Goal: Find specific page/section: Find specific page/section

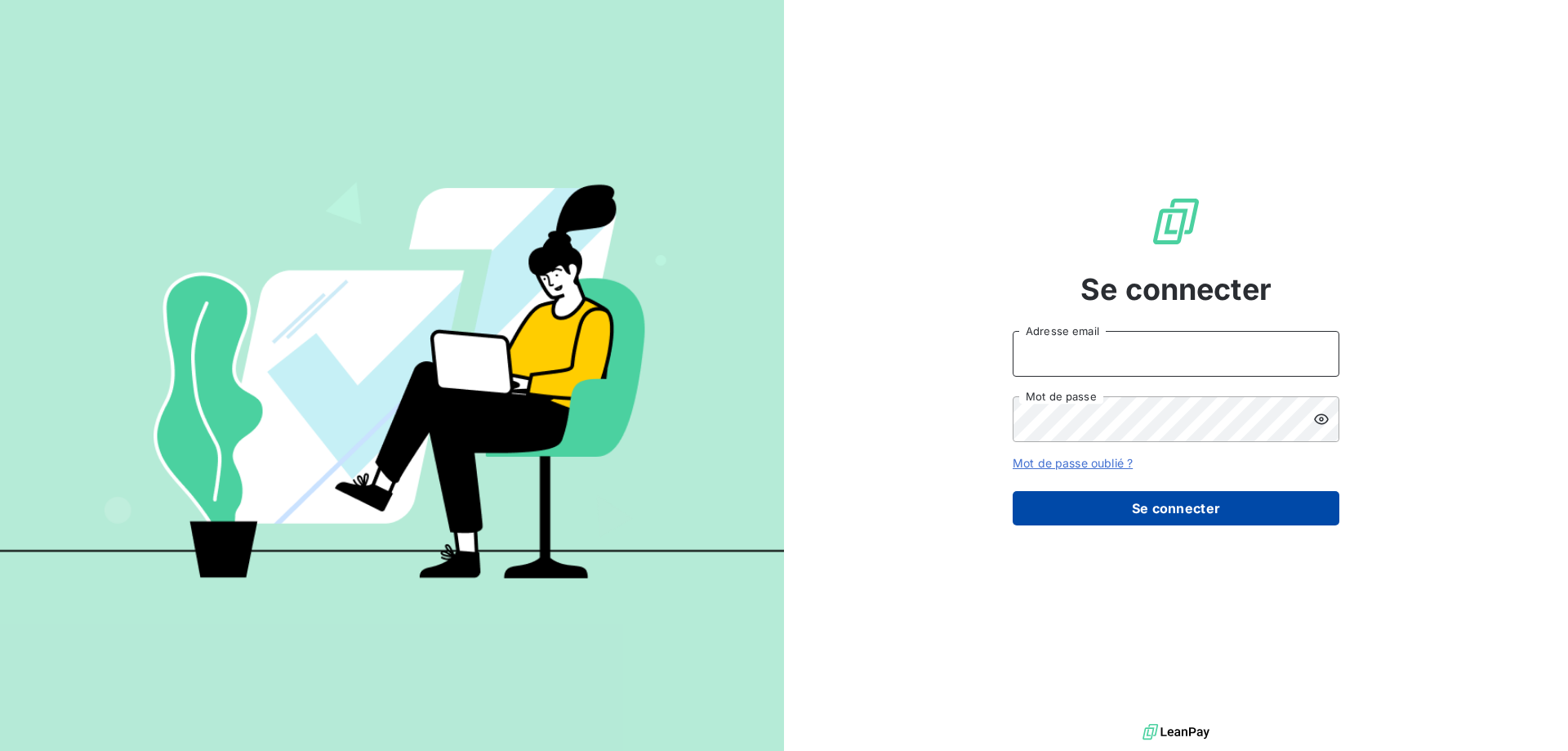
type input "[PERSON_NAME][EMAIL_ADDRESS][DOMAIN_NAME]"
click at [1157, 504] on button "Se connecter" at bounding box center [1175, 508] width 326 height 34
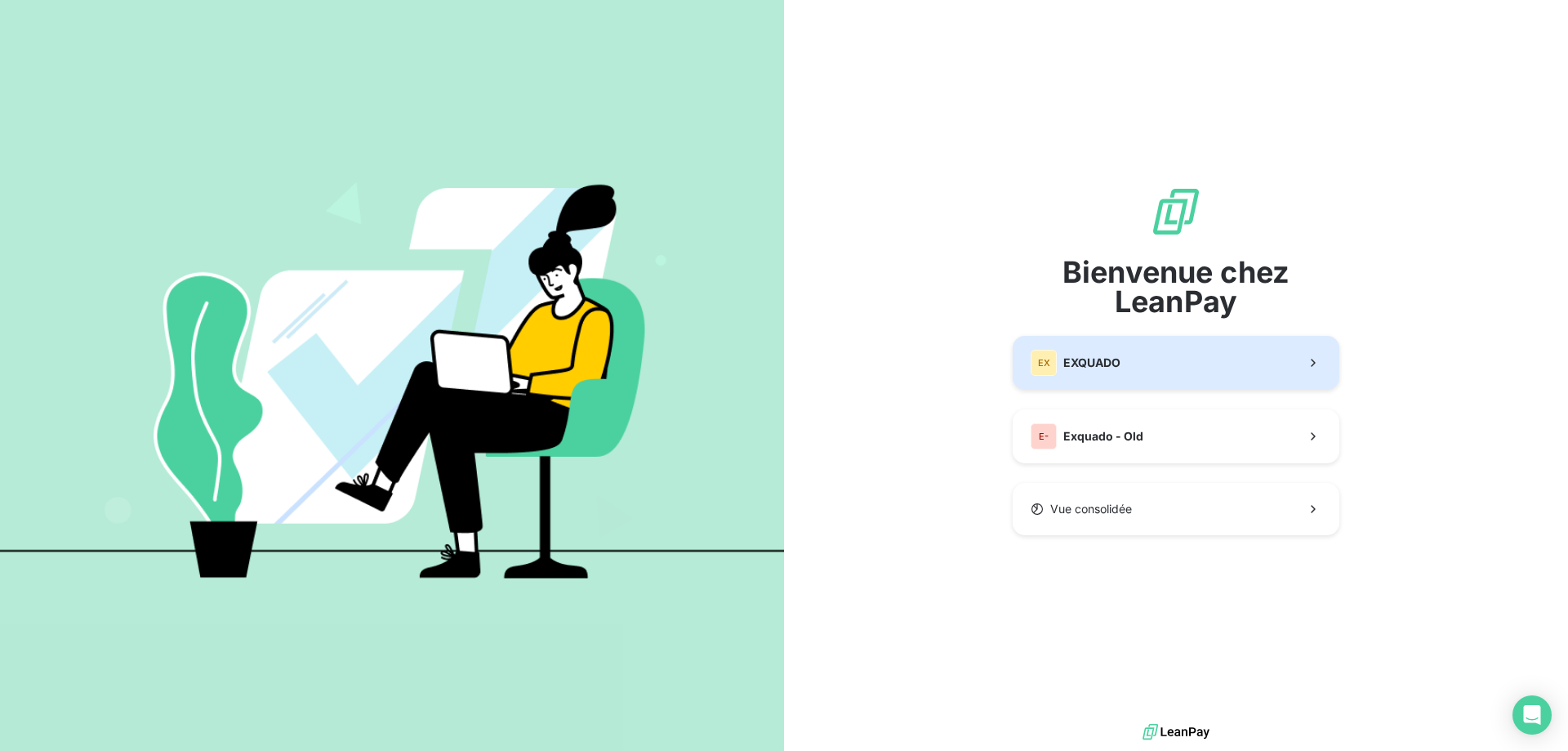
click at [1170, 358] on button "EX EXQUADO" at bounding box center [1175, 363] width 326 height 54
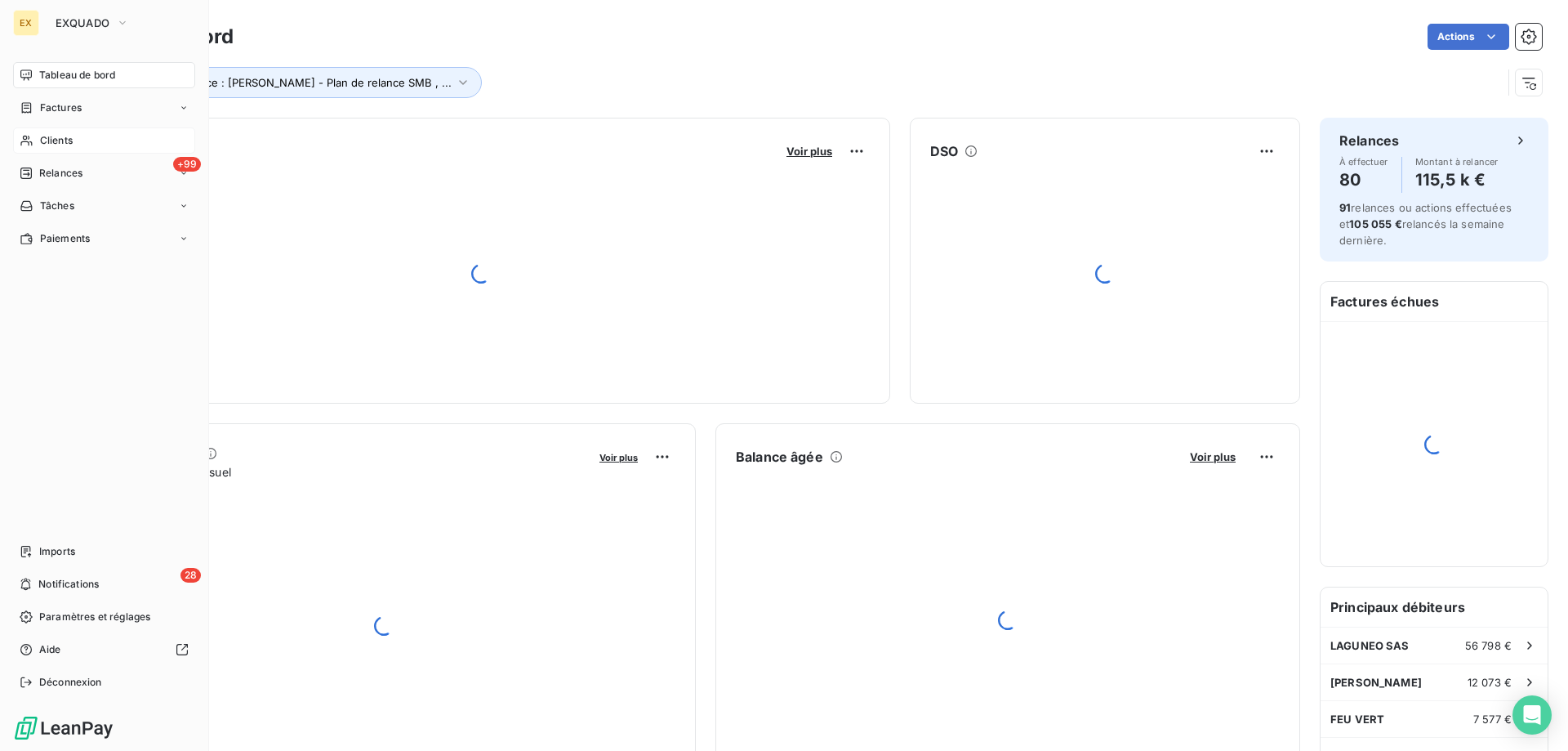
click at [44, 139] on span "Clients" at bounding box center [56, 141] width 33 height 15
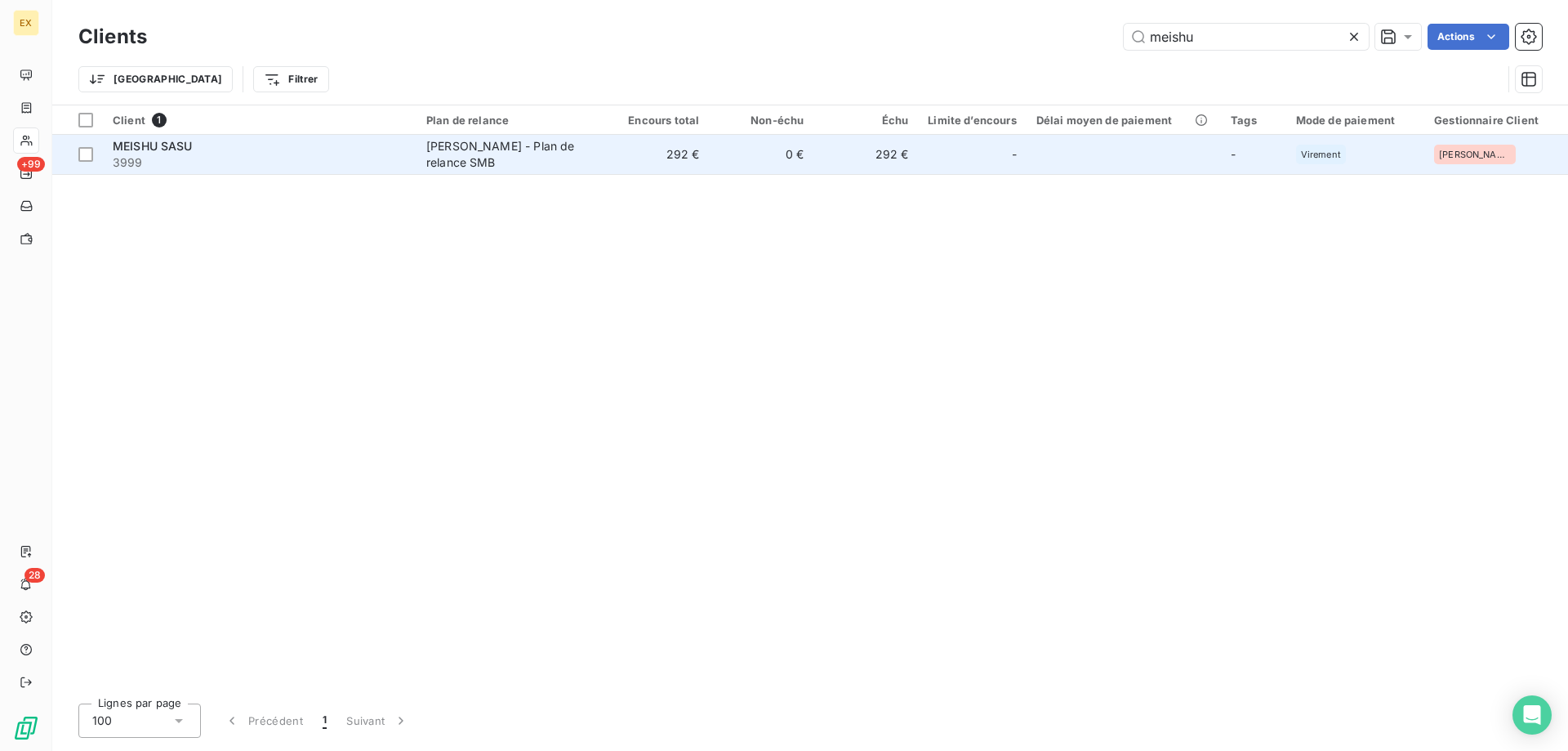
type input "meishu"
click at [217, 168] on span "3999" at bounding box center [259, 163] width 294 height 16
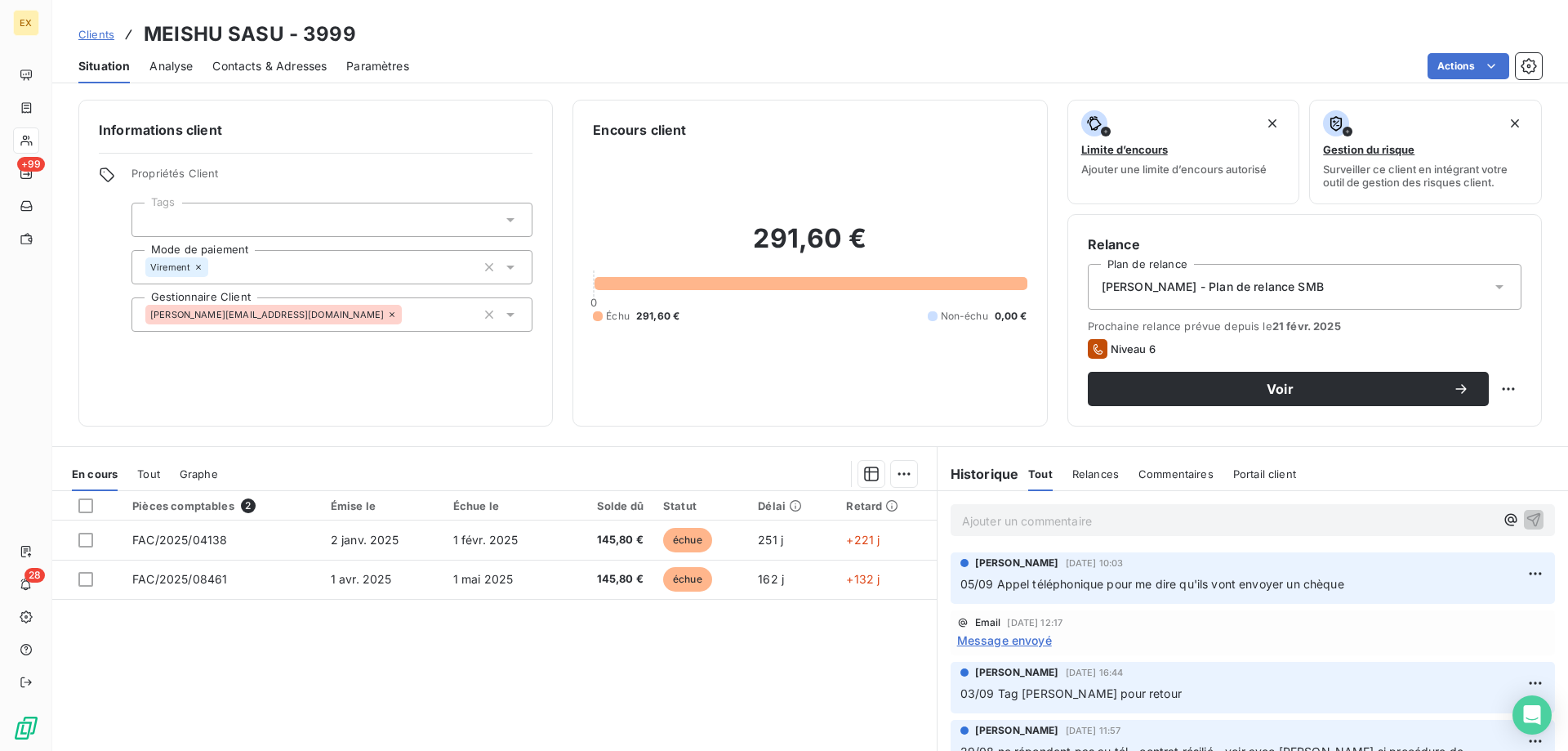
click at [1007, 523] on p "Ajouter un commentaire ﻿" at bounding box center [1228, 520] width 532 height 20
click at [1526, 521] on icon "button" at bounding box center [1534, 518] width 16 height 16
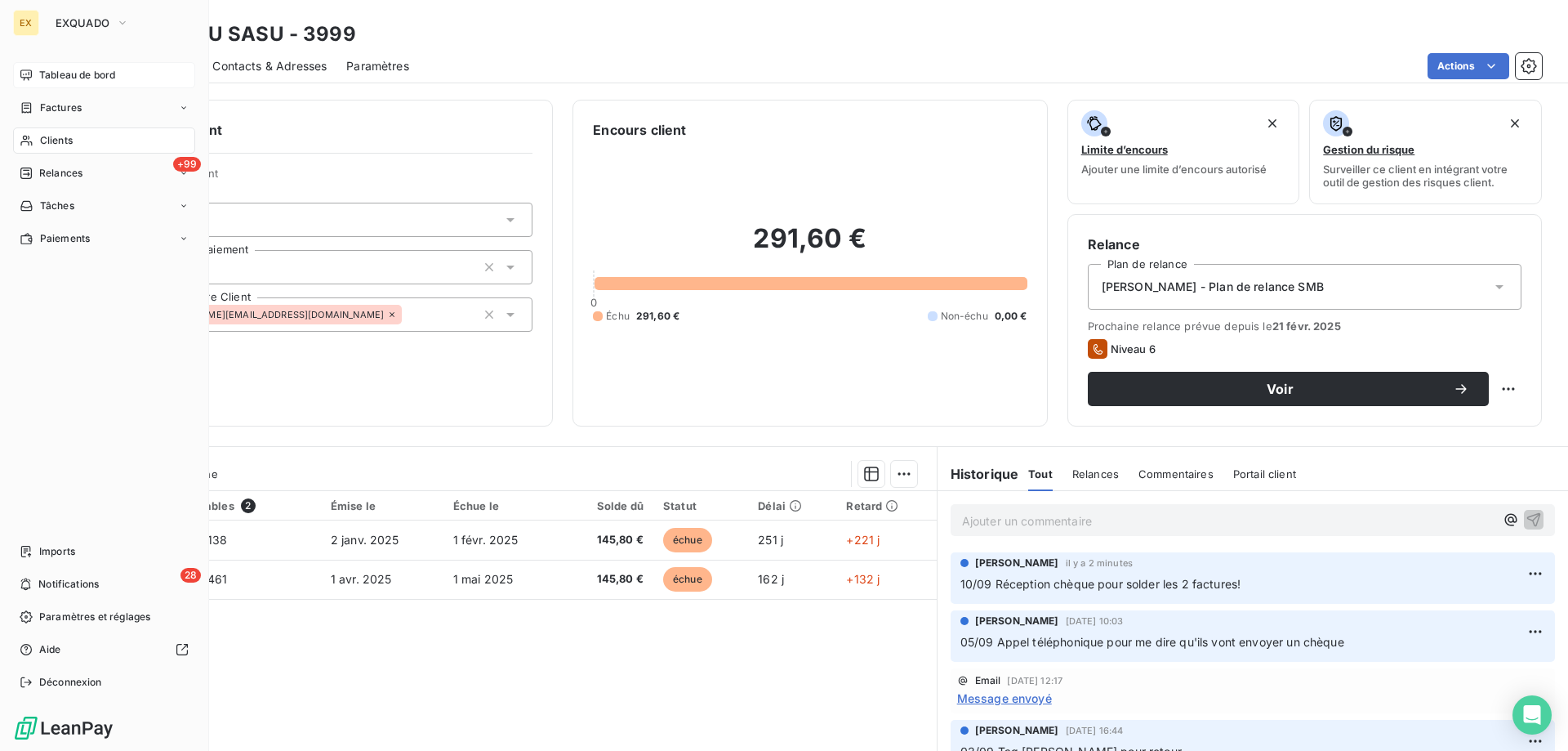
click at [30, 71] on icon at bounding box center [26, 75] width 13 height 13
